Goal: Task Accomplishment & Management: Use online tool/utility

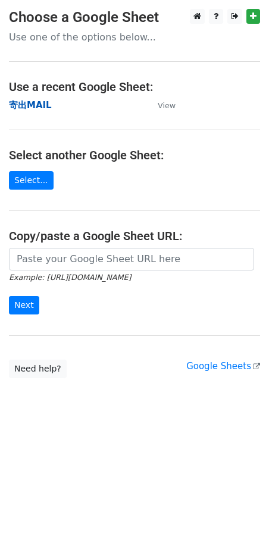
click at [39, 109] on strong "寄出MAIL" at bounding box center [30, 105] width 43 height 11
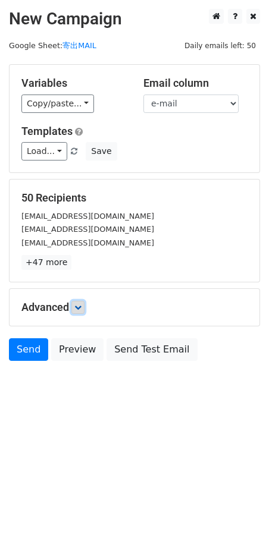
click at [74, 305] on link at bounding box center [77, 307] width 13 height 13
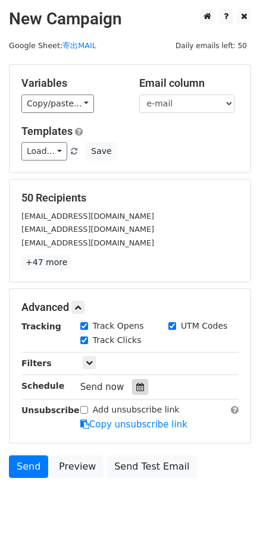
click at [136, 389] on icon at bounding box center [140, 387] width 8 height 8
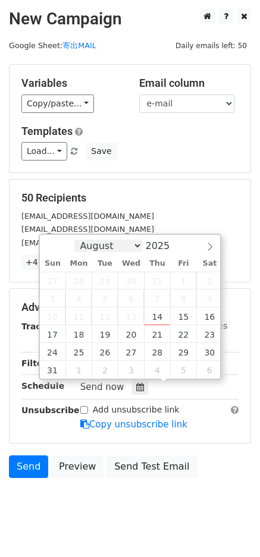
click at [138, 247] on select "August September October November December" at bounding box center [108, 246] width 68 height 12
click at [130, 249] on select "August September October November December" at bounding box center [108, 246] width 68 height 12
select select "8"
click at [79, 240] on select "August September October November December" at bounding box center [108, 246] width 68 height 12
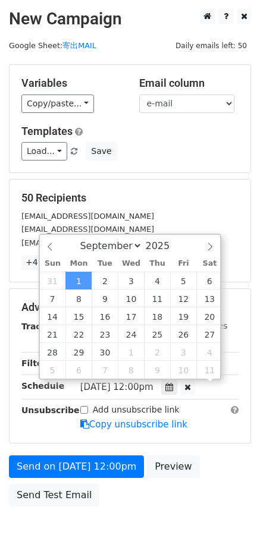
scroll to position [1, 0]
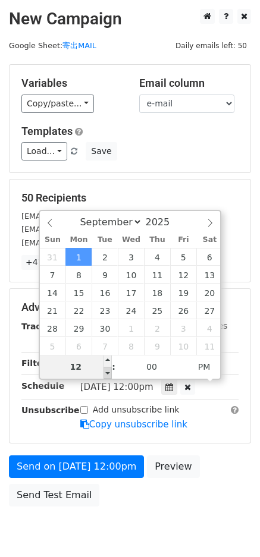
type input "2025-09-01 11:00"
type input "11"
click at [107, 373] on span at bounding box center [107, 373] width 8 height 12
type input "2025-09-01 10:00"
type input "10"
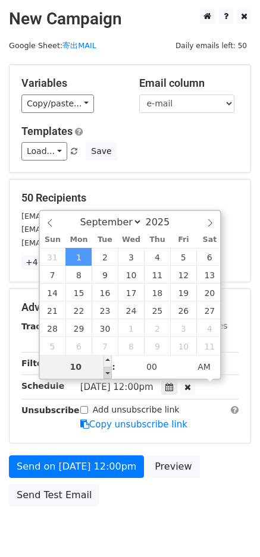
click at [107, 373] on span at bounding box center [107, 373] width 8 height 12
type input "2025-09-01 09:00"
type input "09"
click at [107, 373] on span at bounding box center [107, 373] width 8 height 12
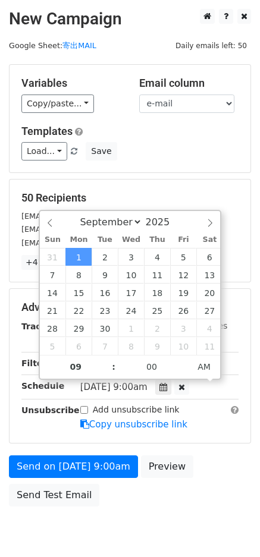
click at [164, 516] on body "New Campaign Daily emails left: 50 Google Sheet: 寄出MAIL Variables Copy/paste...…" at bounding box center [130, 284] width 260 height 551
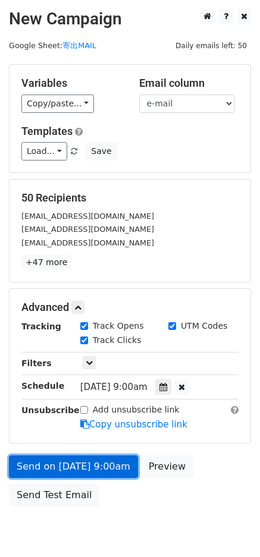
click at [99, 464] on link "Send on Sep 1 at 9:00am" at bounding box center [73, 466] width 129 height 23
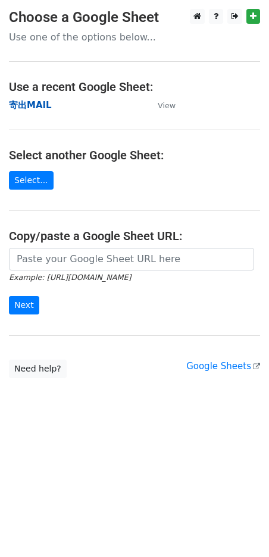
click at [18, 105] on strong "寄出MAIL" at bounding box center [30, 105] width 43 height 11
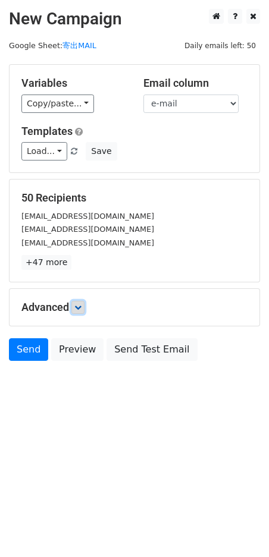
click at [79, 312] on link at bounding box center [77, 307] width 13 height 13
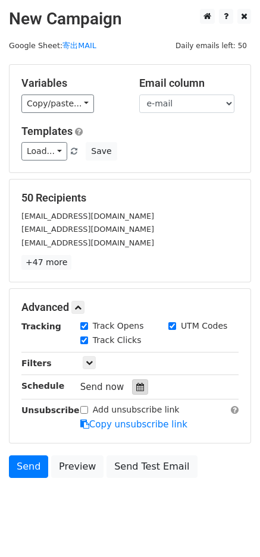
click at [135, 392] on div at bounding box center [140, 386] width 16 height 15
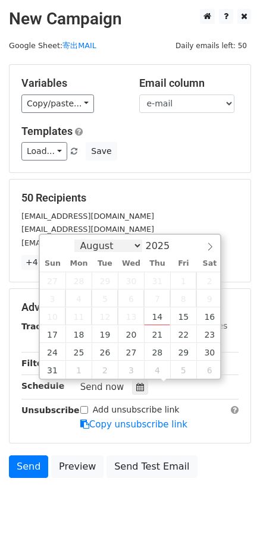
click at [133, 249] on select "August September October November December" at bounding box center [108, 246] width 68 height 12
select select "8"
click at [79, 240] on select "August September October November December" at bounding box center [108, 246] width 68 height 12
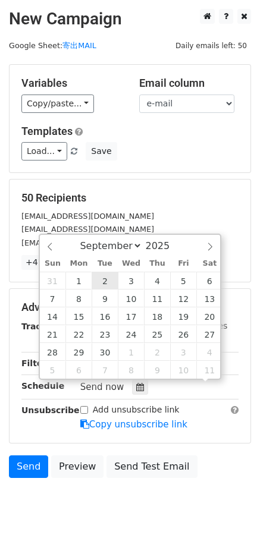
scroll to position [1, 0]
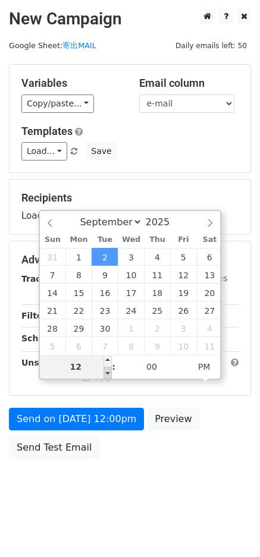
type input "2025-09-02 11:00"
type input "11"
click at [112, 375] on span at bounding box center [107, 373] width 8 height 12
type input "2025-09-02 10:00"
type input "10"
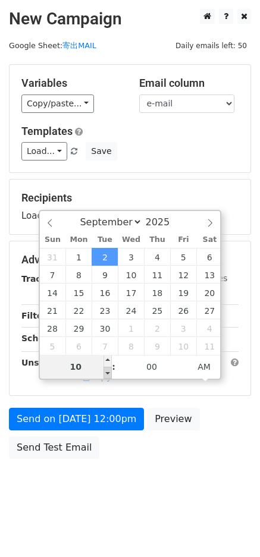
click at [112, 375] on span at bounding box center [107, 373] width 8 height 12
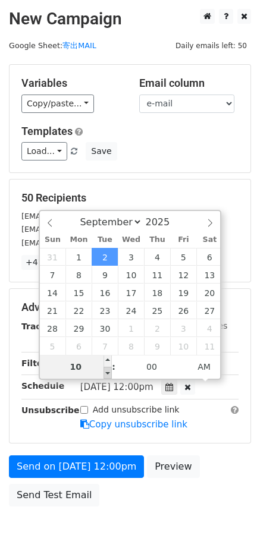
type input "2025-09-02 09:00"
type input "09"
click at [112, 375] on span at bounding box center [107, 373] width 8 height 12
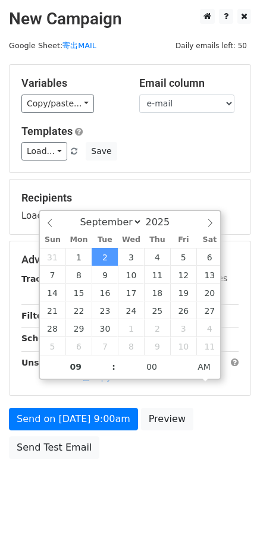
click at [139, 465] on body "New Campaign Daily emails left: 50 Google Sheet: 寄出MAIL Variables Copy/paste...…" at bounding box center [130, 261] width 260 height 504
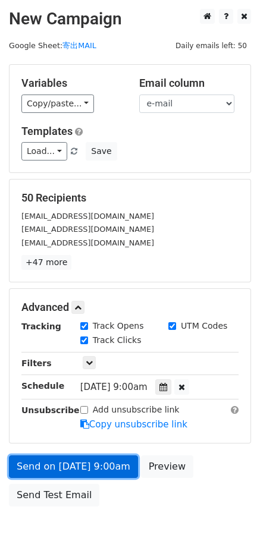
click at [93, 471] on link "Send on Sep 2 at 9:00am" at bounding box center [73, 466] width 129 height 23
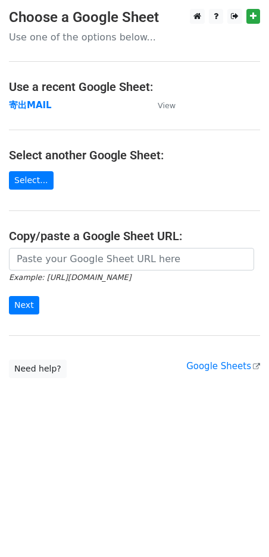
click at [24, 112] on td "寄出MAIL" at bounding box center [77, 106] width 137 height 14
click at [27, 103] on strong "寄出MAIL" at bounding box center [30, 105] width 43 height 11
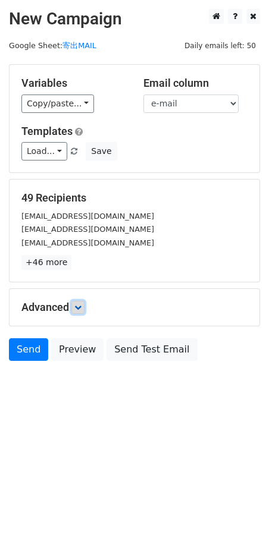
click at [79, 308] on icon at bounding box center [77, 307] width 7 height 7
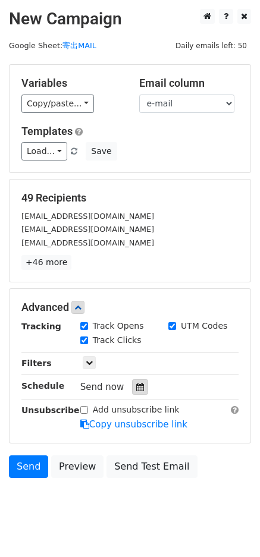
click at [142, 385] on div at bounding box center [140, 386] width 16 height 15
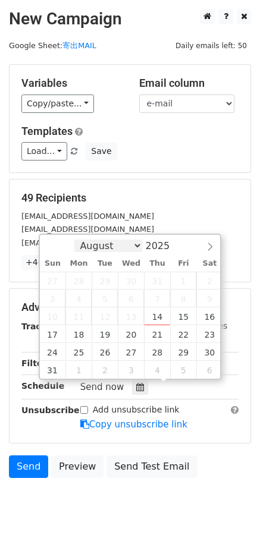
click at [135, 244] on select "August September October November December" at bounding box center [108, 246] width 68 height 12
select select "8"
click at [79, 240] on select "August September October November December" at bounding box center [108, 246] width 68 height 12
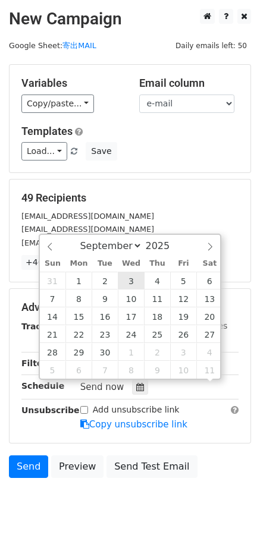
scroll to position [1, 0]
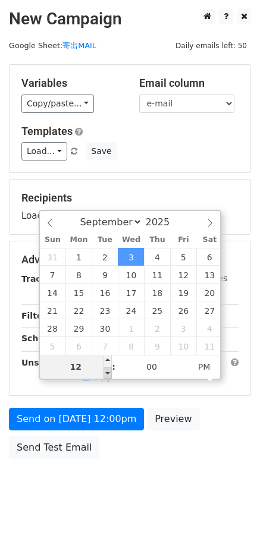
type input "2025-09-03 11:00"
type input "11"
click at [107, 369] on span at bounding box center [107, 373] width 8 height 12
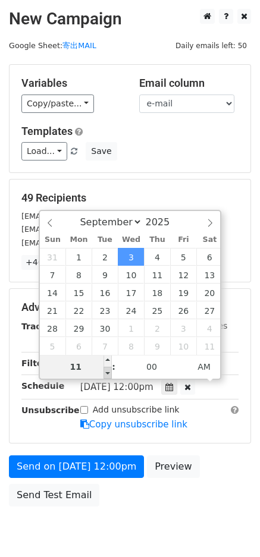
type input "2025-09-03 10:00"
type input "10"
click at [107, 369] on span at bounding box center [107, 373] width 8 height 12
type input "2025-09-03 09:00"
type input "09"
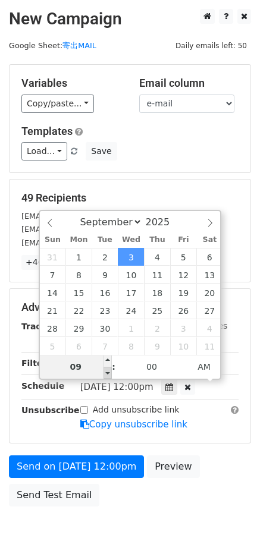
click at [107, 369] on span at bounding box center [107, 373] width 8 height 12
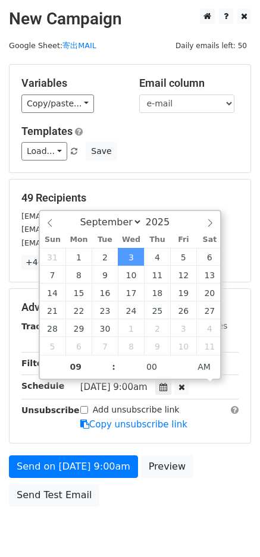
click at [217, 414] on div "Add unsubscribe link Copy unsubscribe link" at bounding box center [159, 417] width 176 height 27
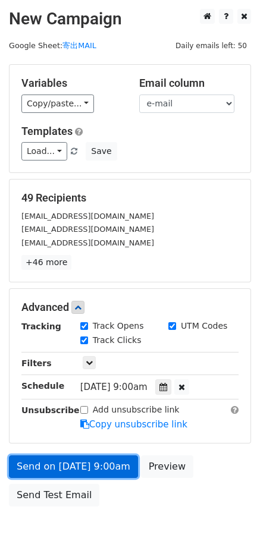
click at [78, 462] on link "Send on Sep 3 at 9:00am" at bounding box center [73, 466] width 129 height 23
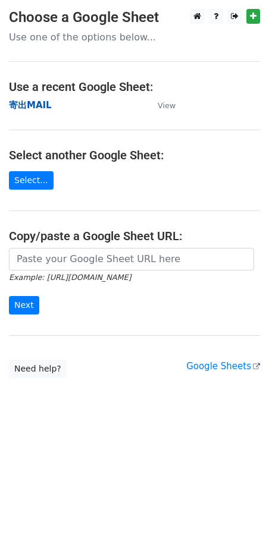
click at [38, 105] on strong "寄出MAIL" at bounding box center [30, 105] width 43 height 11
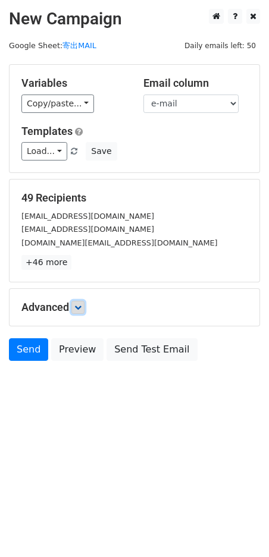
click at [84, 311] on link at bounding box center [77, 307] width 13 height 13
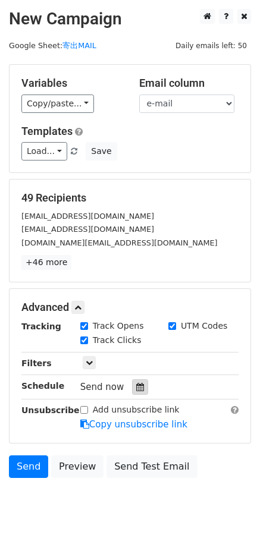
click at [132, 388] on div at bounding box center [140, 386] width 16 height 15
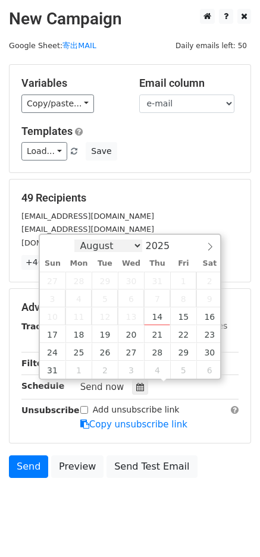
click at [95, 247] on select "August September October November December" at bounding box center [108, 246] width 68 height 12
select select "8"
click at [79, 240] on select "August September October November December" at bounding box center [108, 246] width 68 height 12
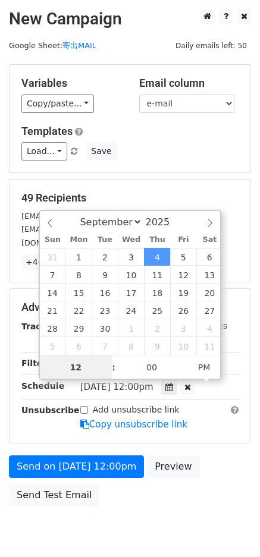
scroll to position [1, 0]
type input "2025-09-04 11:00"
type input "11"
click at [107, 370] on span at bounding box center [107, 373] width 8 height 12
type input "2025-09-04 10:00"
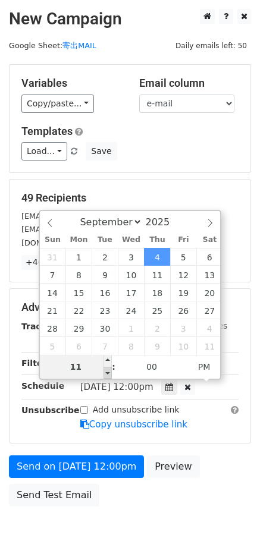
type input "10"
click at [107, 370] on span at bounding box center [107, 373] width 8 height 12
type input "2025-09-04 09:00"
type input "09"
click at [107, 370] on span at bounding box center [107, 373] width 8 height 12
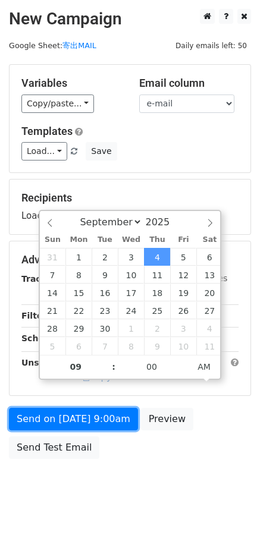
click at [109, 423] on form "Variables Copy/paste... {{e-mail}} Email column e-mail Templates Load... No tem…" at bounding box center [130, 264] width 242 height 401
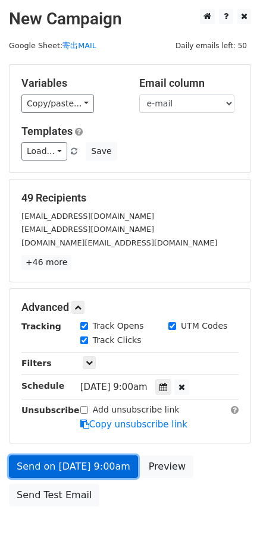
click at [96, 470] on link "Send on Sep 4 at 9:00am" at bounding box center [73, 466] width 129 height 23
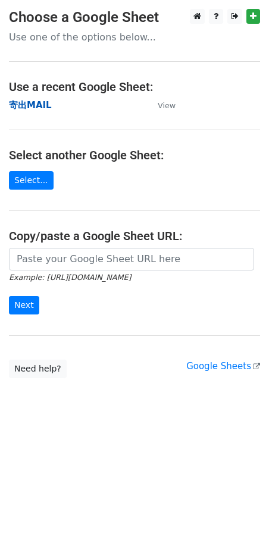
click at [34, 103] on strong "寄出MAIL" at bounding box center [30, 105] width 43 height 11
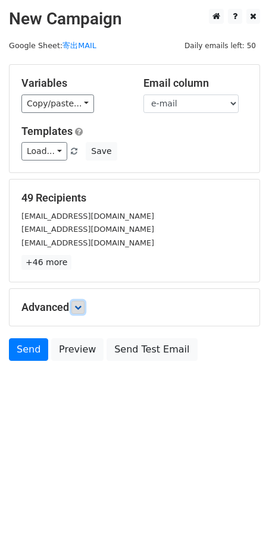
click at [78, 310] on icon at bounding box center [77, 307] width 7 height 7
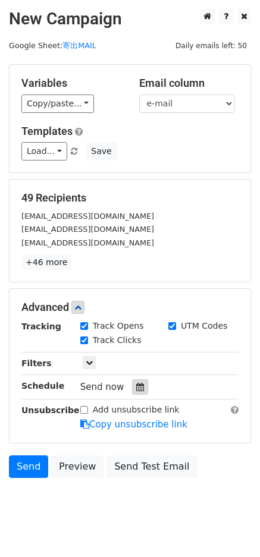
click at [132, 392] on div at bounding box center [140, 386] width 16 height 15
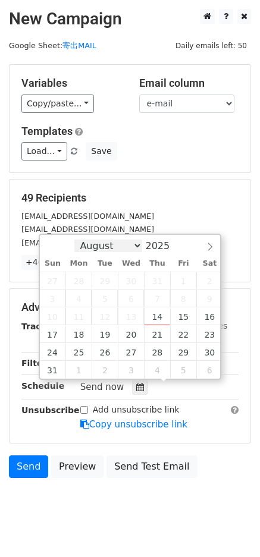
click at [102, 246] on select "August September October November December" at bounding box center [108, 246] width 68 height 12
select select "8"
click at [79, 240] on select "August September October November December" at bounding box center [108, 246] width 68 height 12
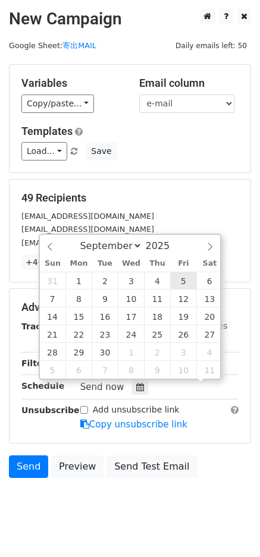
scroll to position [1, 0]
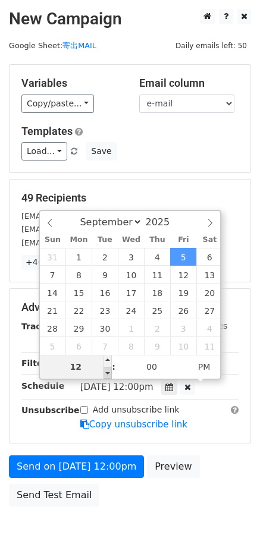
type input "2025-09-05 11:00"
type input "11"
click at [105, 373] on span at bounding box center [107, 373] width 8 height 12
type input "2025-09-05 10:00"
type input "10"
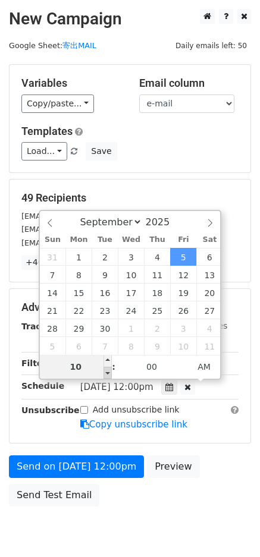
click at [105, 373] on span at bounding box center [107, 373] width 8 height 12
type input "2025-09-05 09:00"
type input "09"
click at [105, 373] on span at bounding box center [107, 373] width 8 height 12
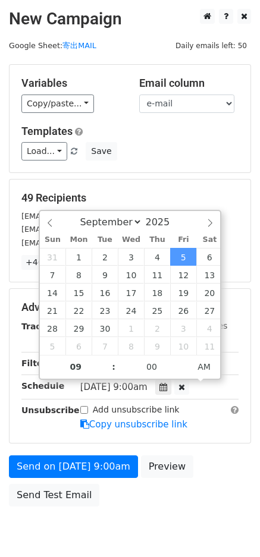
click at [139, 517] on body "New Campaign Daily emails left: 50 Google Sheet: 寄出MAIL Variables Copy/paste...…" at bounding box center [130, 284] width 260 height 551
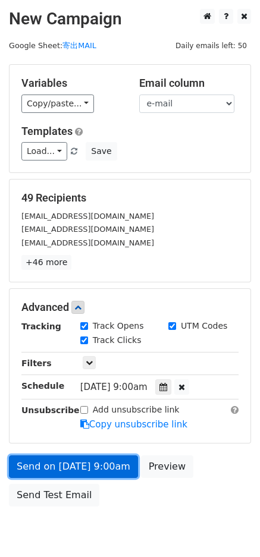
click at [111, 470] on link "Send on Sep 5 at 9:00am" at bounding box center [73, 466] width 129 height 23
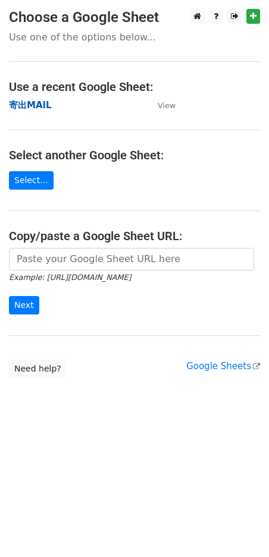
click at [33, 103] on strong "寄出MAIL" at bounding box center [30, 105] width 43 height 11
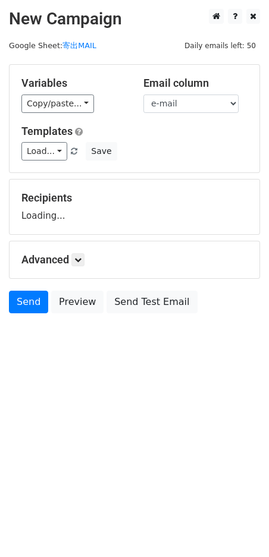
click at [90, 264] on h5 "Advanced" at bounding box center [134, 259] width 226 height 13
click at [88, 264] on h5 "Advanced" at bounding box center [134, 259] width 226 height 13
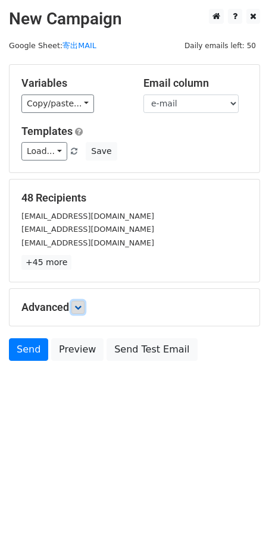
click at [80, 310] on icon at bounding box center [77, 307] width 7 height 7
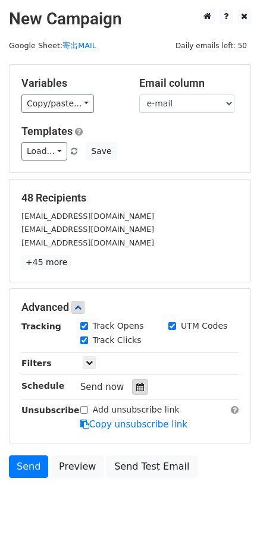
click at [141, 388] on div at bounding box center [140, 386] width 16 height 15
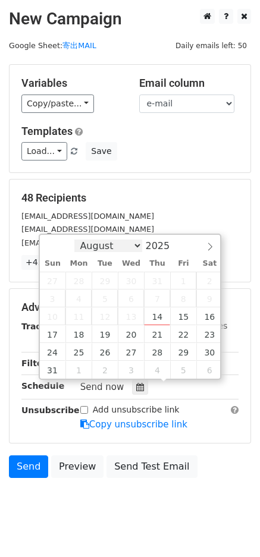
click at [116, 244] on select "August September October November December" at bounding box center [108, 246] width 68 height 12
select select "8"
click at [79, 240] on select "August September October November December" at bounding box center [108, 246] width 68 height 12
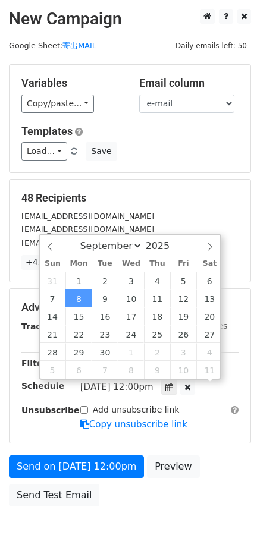
scroll to position [1, 0]
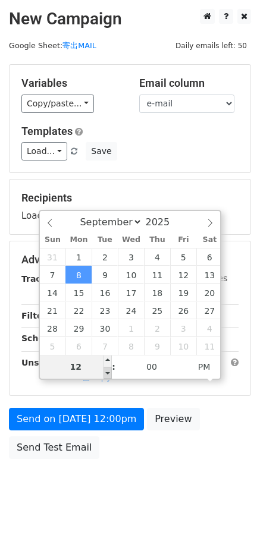
type input "2025-09-08 11:00"
type input "11"
click at [107, 376] on span at bounding box center [107, 373] width 8 height 12
type input "2025-09-08 10:00"
type input "10"
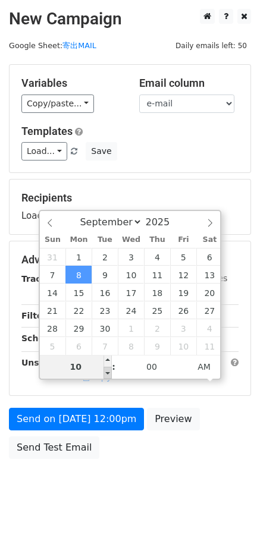
click at [107, 376] on span at bounding box center [107, 373] width 8 height 12
type input "2025-09-08 09:00"
type input "09"
click at [107, 376] on span at bounding box center [107, 373] width 8 height 12
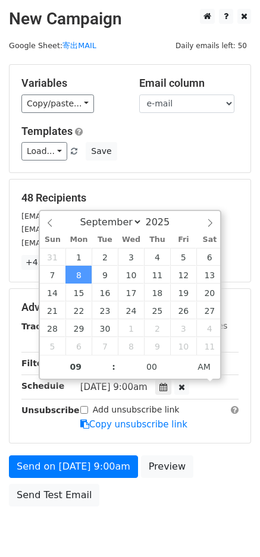
click at [196, 395] on div "Tracking Track Opens UTM Codes Track Clicks Filters Only include spreadsheet ro…" at bounding box center [129, 375] width 217 height 111
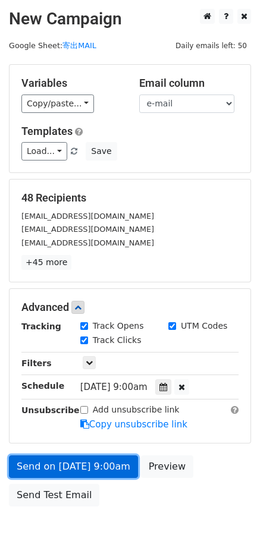
click at [94, 462] on link "Send on Sep 8 at 9:00am" at bounding box center [73, 466] width 129 height 23
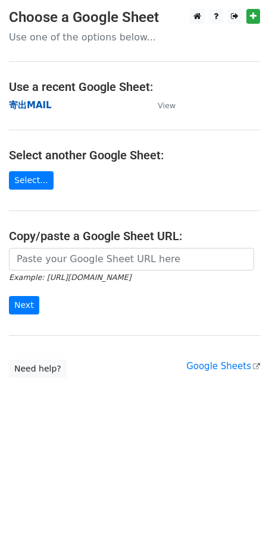
click at [21, 105] on strong "寄出MAIL" at bounding box center [30, 105] width 43 height 11
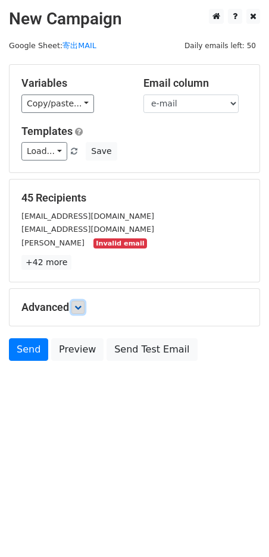
click at [77, 303] on link at bounding box center [77, 307] width 13 height 13
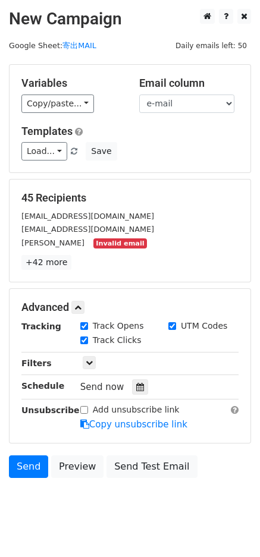
drag, startPoint x: 95, startPoint y: 219, endPoint x: 87, endPoint y: 232, distance: 15.0
click at [95, 219] on small "[EMAIL_ADDRESS][DOMAIN_NAME]" at bounding box center [87, 216] width 133 height 9
click at [60, 260] on link "+42 more" at bounding box center [46, 262] width 50 height 15
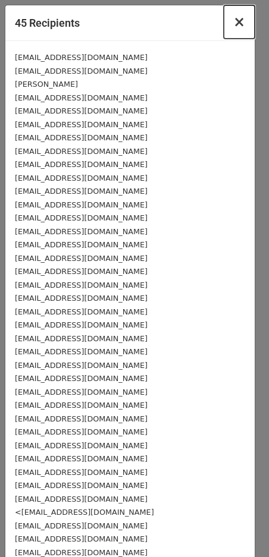
click at [233, 23] on span "×" at bounding box center [239, 22] width 12 height 17
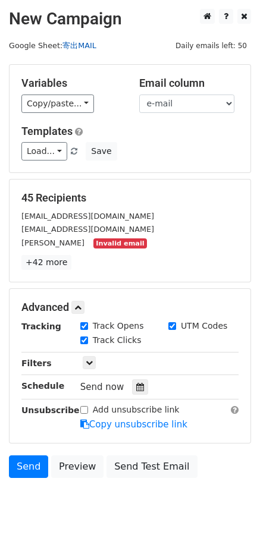
click at [78, 43] on link "寄出MAIL" at bounding box center [79, 45] width 34 height 9
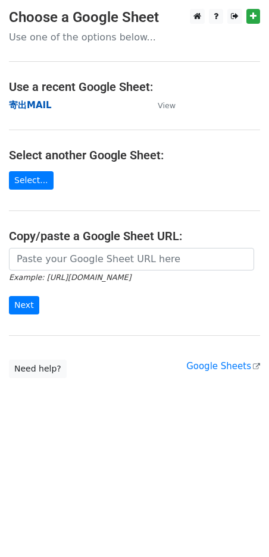
click at [29, 100] on strong "寄出MAIL" at bounding box center [30, 105] width 43 height 11
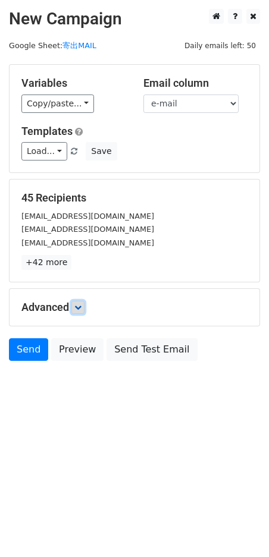
click at [79, 302] on link at bounding box center [77, 307] width 13 height 13
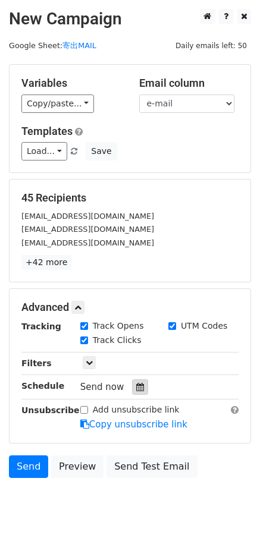
click at [136, 386] on icon at bounding box center [140, 387] width 8 height 8
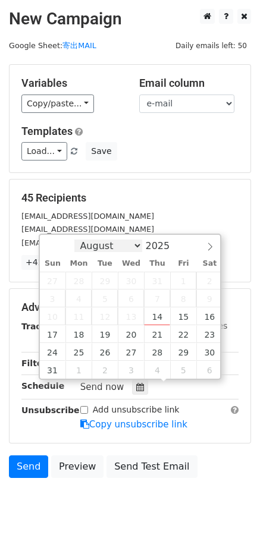
click at [114, 247] on select "August September October November December" at bounding box center [108, 246] width 68 height 12
select select "8"
click at [79, 240] on select "August September October November December" at bounding box center [108, 246] width 68 height 12
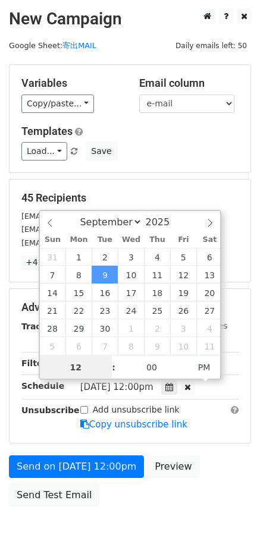
scroll to position [1, 0]
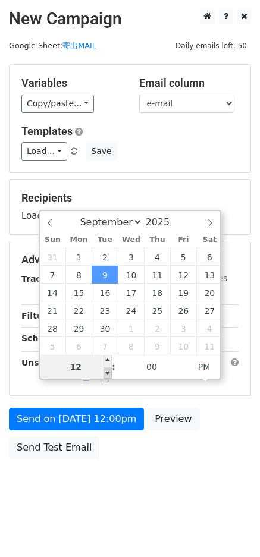
type input "2025-09-09 11:00"
type input "11"
click at [111, 370] on span at bounding box center [107, 373] width 8 height 12
type input "2025-09-09 10:00"
type input "10"
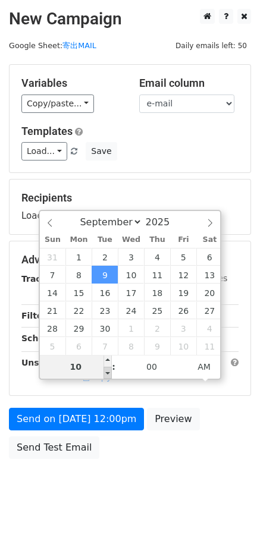
click at [111, 370] on span at bounding box center [107, 373] width 8 height 12
type input "2025-09-09 09:00"
type input "09"
click at [111, 370] on span at bounding box center [107, 373] width 8 height 12
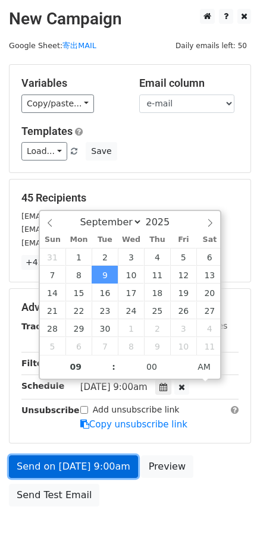
click at [69, 464] on link "Send on Sep 9 at 9:00am" at bounding box center [73, 466] width 129 height 23
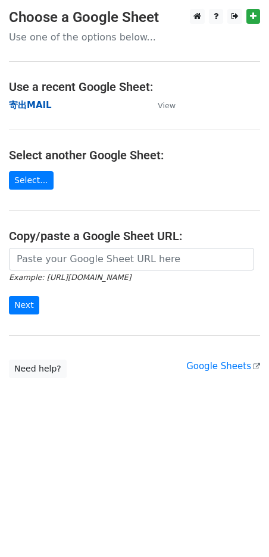
click at [28, 110] on strong "寄出MAIL" at bounding box center [30, 105] width 43 height 11
click at [37, 106] on strong "寄出MAIL" at bounding box center [30, 105] width 43 height 11
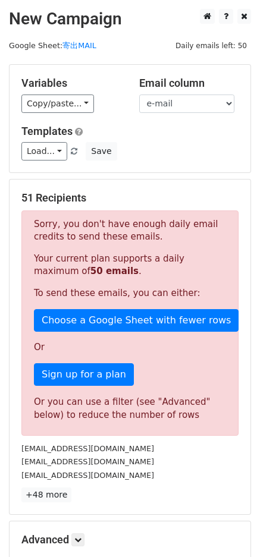
click at [121, 275] on p "Your current plan supports a daily maximum of 50 emails ." at bounding box center [130, 265] width 192 height 25
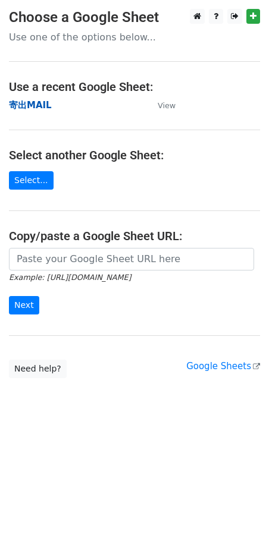
click at [32, 106] on strong "寄出MAIL" at bounding box center [30, 105] width 43 height 11
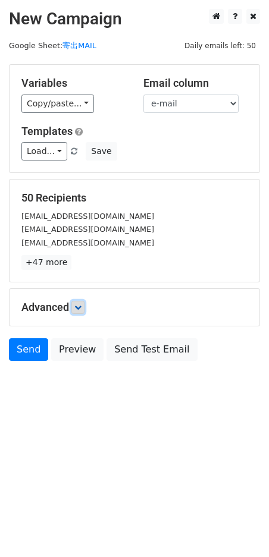
click at [84, 307] on link at bounding box center [77, 307] width 13 height 13
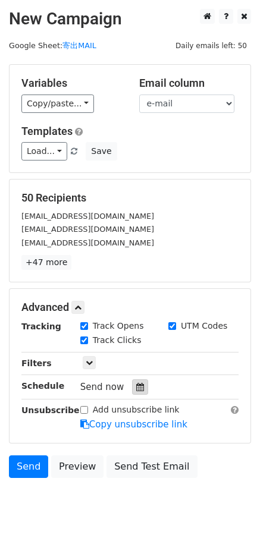
click at [137, 388] on icon at bounding box center [140, 387] width 8 height 8
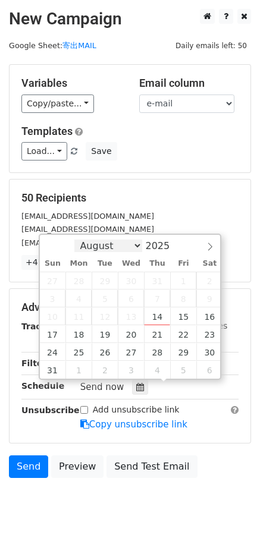
click at [115, 240] on select "August September October November December" at bounding box center [108, 246] width 68 height 12
select select "8"
click at [79, 240] on select "August September October November December" at bounding box center [108, 246] width 68 height 12
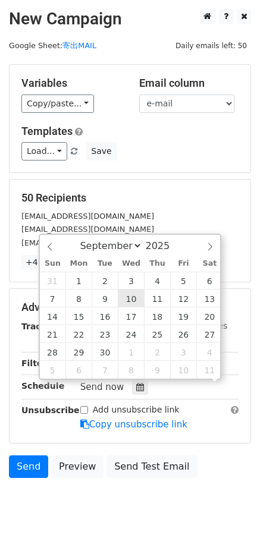
scroll to position [1, 0]
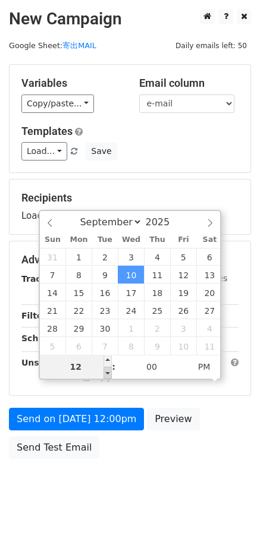
type input "[DATE] 11:00"
type input "11"
click at [106, 371] on span at bounding box center [107, 373] width 8 height 12
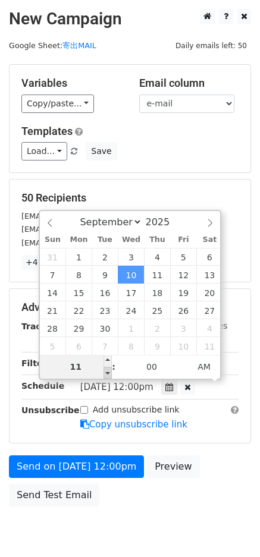
type input "[DATE] 10:00"
type input "10"
click at [106, 371] on span at bounding box center [107, 373] width 8 height 12
type input "[DATE] 09:00"
type input "09"
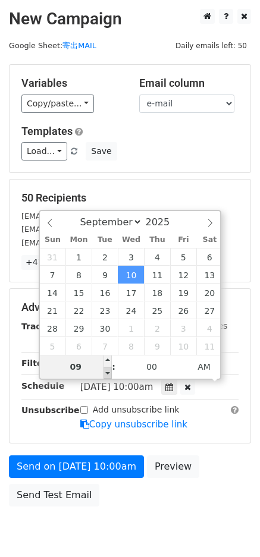
click at [106, 371] on span at bounding box center [107, 373] width 8 height 12
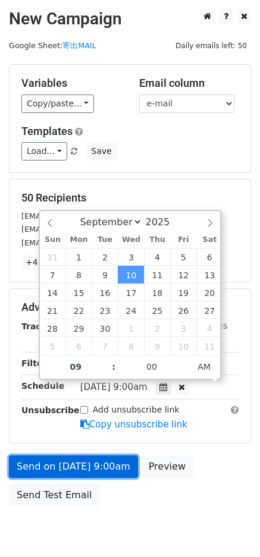
click at [106, 465] on link "Send on [DATE] 9:00am" at bounding box center [73, 466] width 129 height 23
